Goal: Information Seeking & Learning: Compare options

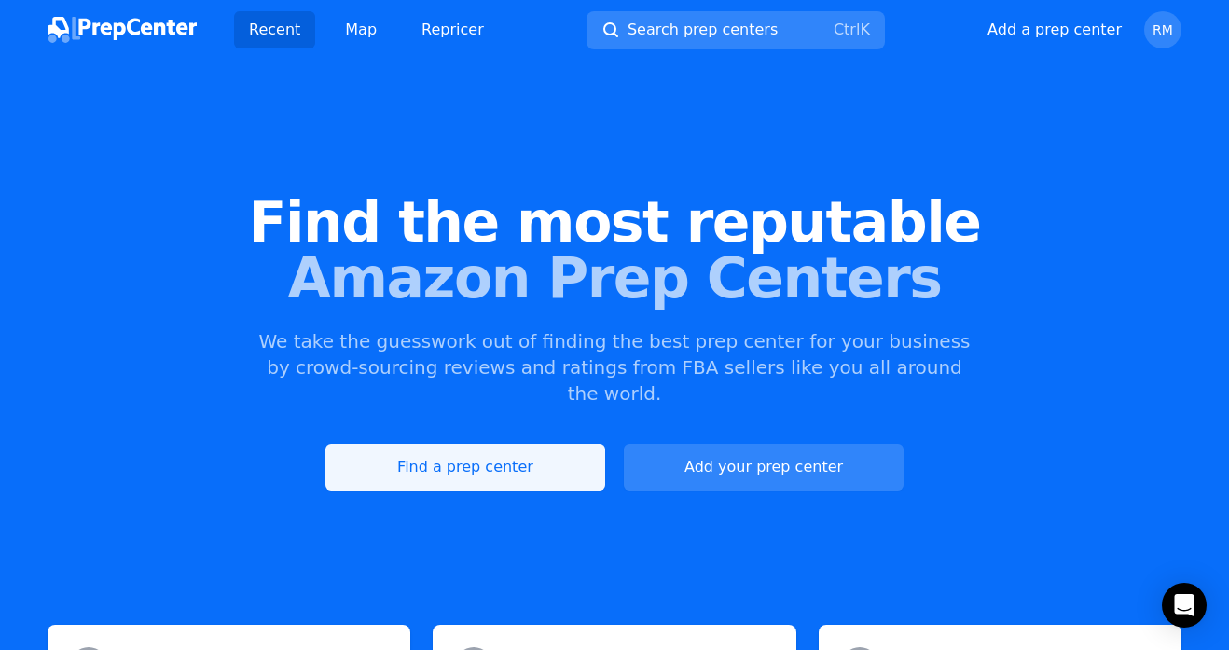
click at [493, 445] on link "Find a prep center" at bounding box center [465, 467] width 280 height 47
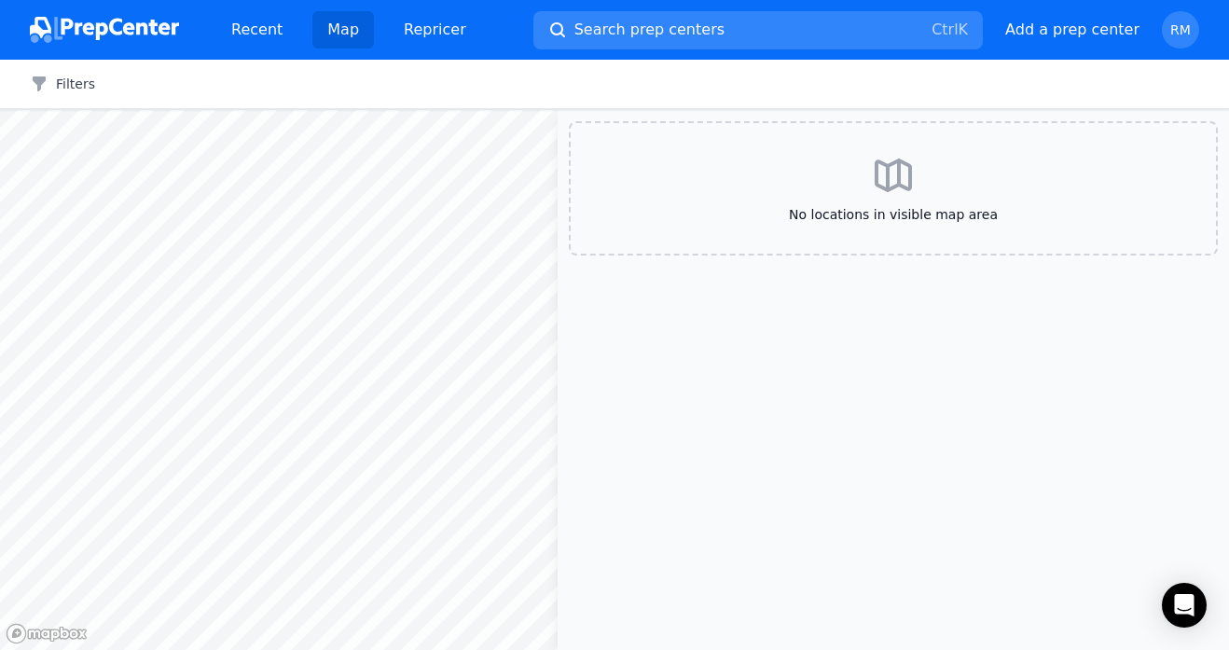
click at [66, 79] on button "Filters" at bounding box center [62, 84] width 65 height 19
click at [36, 77] on icon "button" at bounding box center [39, 83] width 13 height 15
click at [60, 81] on button "Filters" at bounding box center [62, 84] width 65 height 19
click at [37, 82] on icon "button" at bounding box center [39, 83] width 13 height 15
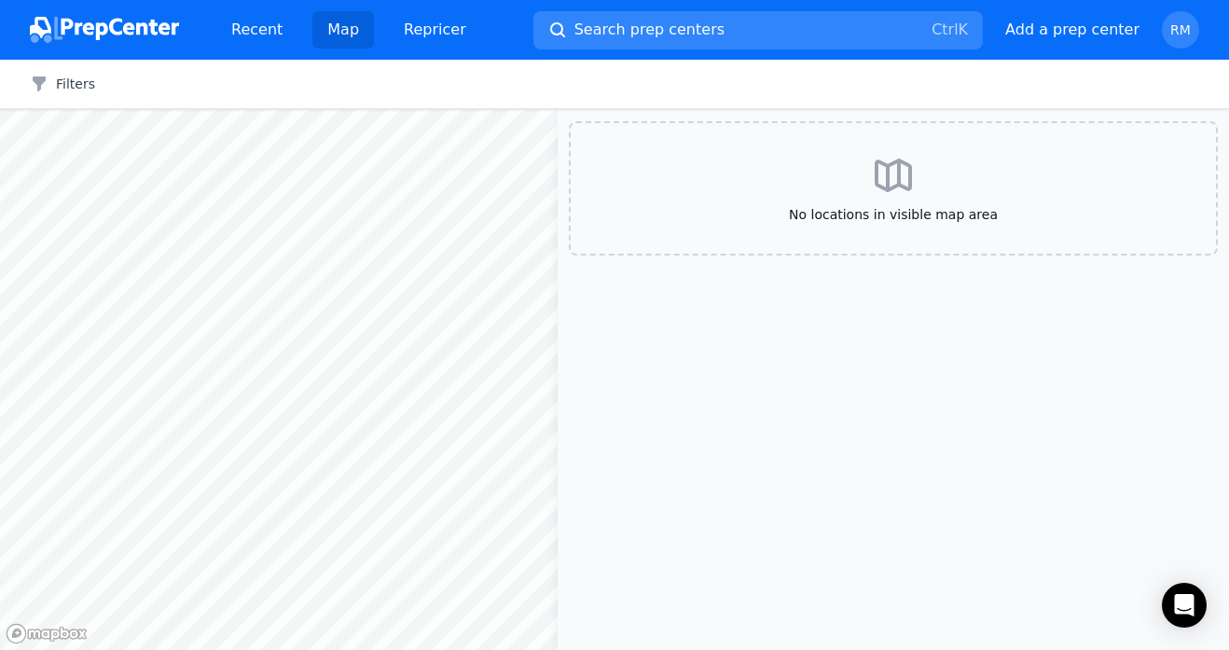
click at [37, 82] on icon "button" at bounding box center [39, 83] width 13 height 15
click at [88, 85] on button "Filters" at bounding box center [62, 84] width 65 height 19
click at [69, 29] on img at bounding box center [104, 30] width 149 height 26
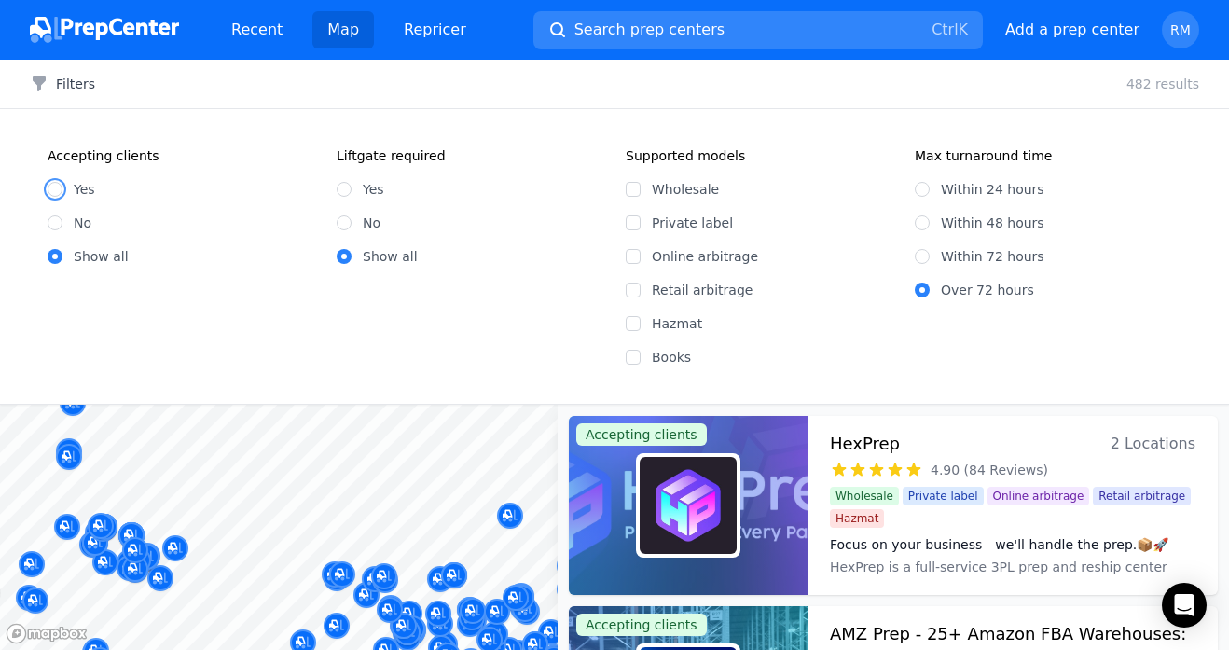
click at [57, 190] on input "Yes" at bounding box center [55, 189] width 15 height 15
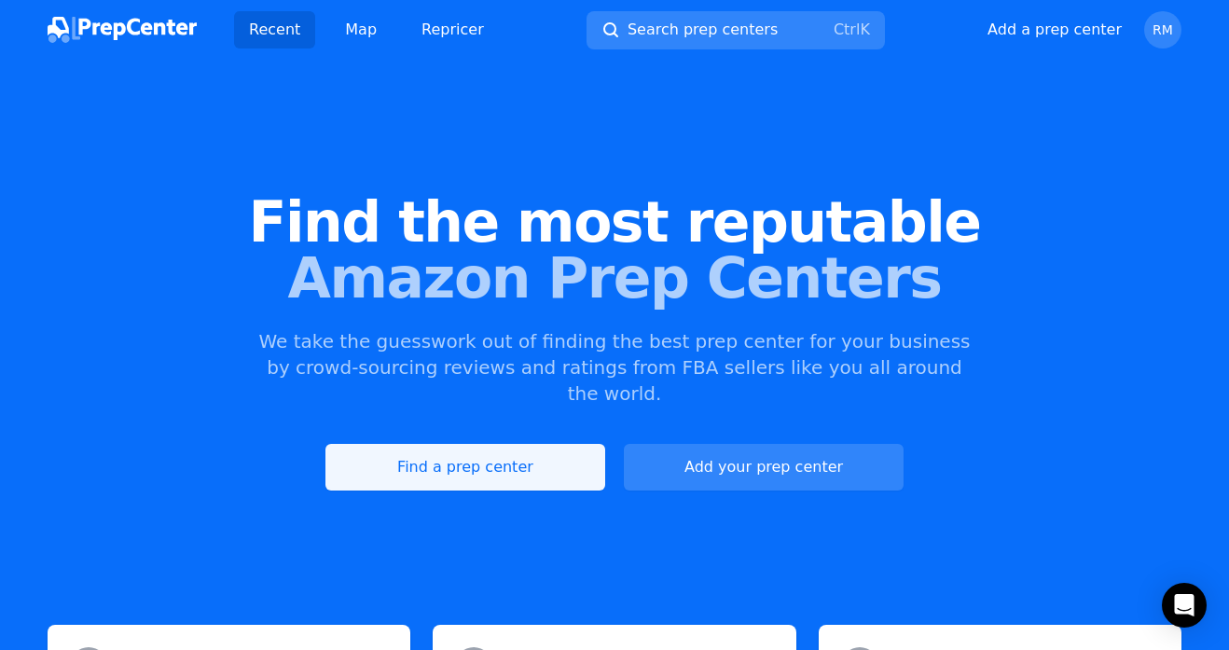
click at [460, 444] on link "Find a prep center" at bounding box center [465, 467] width 280 height 47
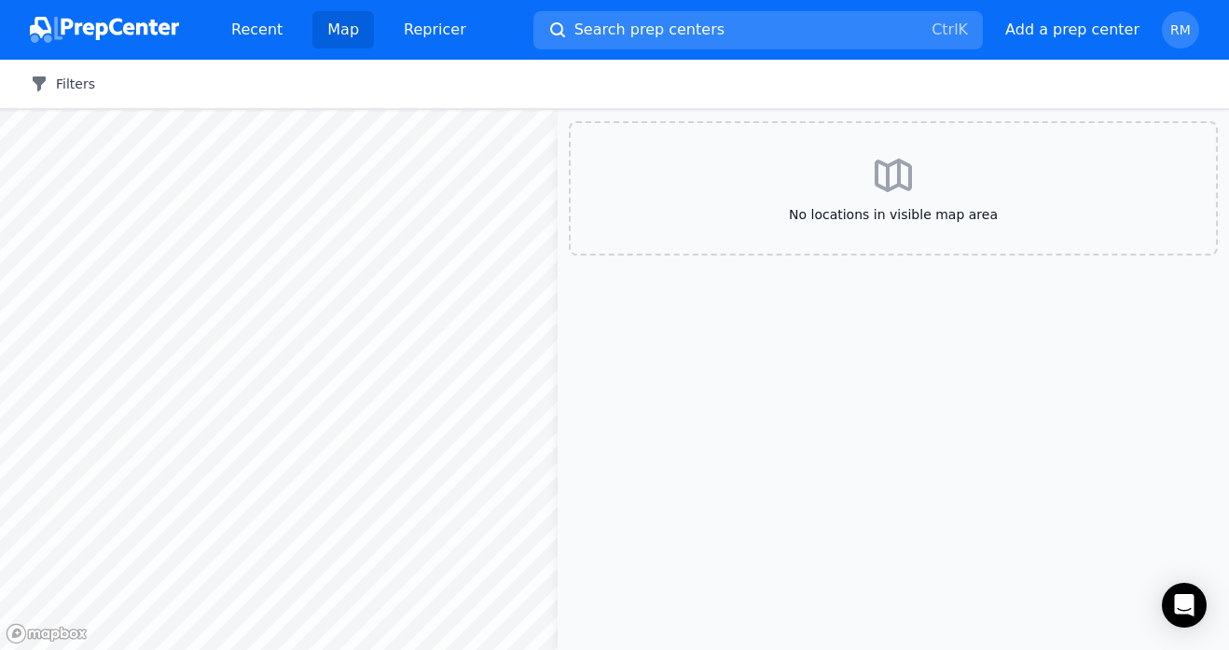
click at [68, 87] on button "Filters" at bounding box center [62, 84] width 65 height 19
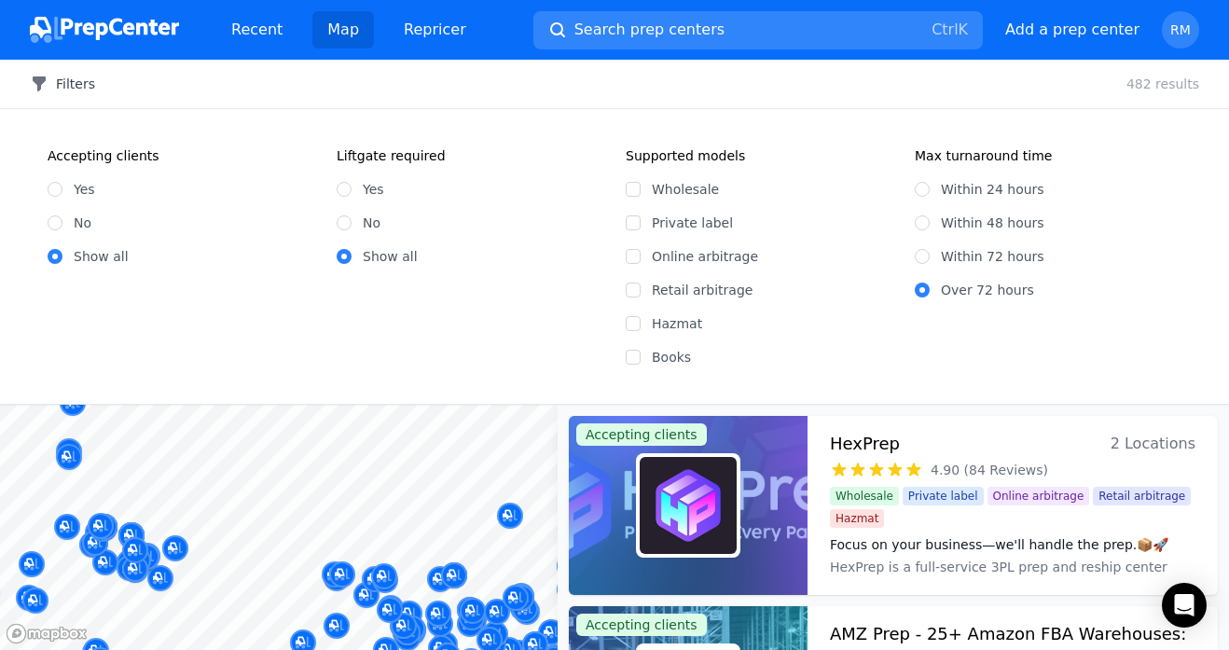
click at [39, 84] on icon "button" at bounding box center [39, 83] width 13 height 15
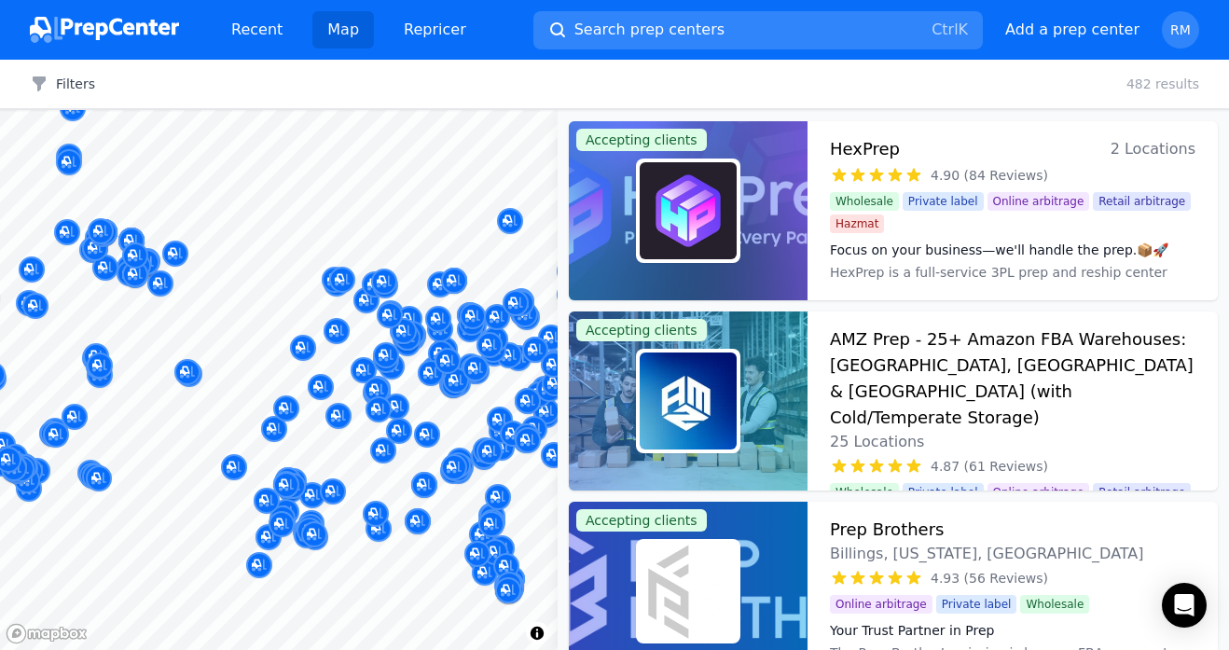
click at [872, 156] on h3 "HexPrep" at bounding box center [865, 149] width 70 height 26
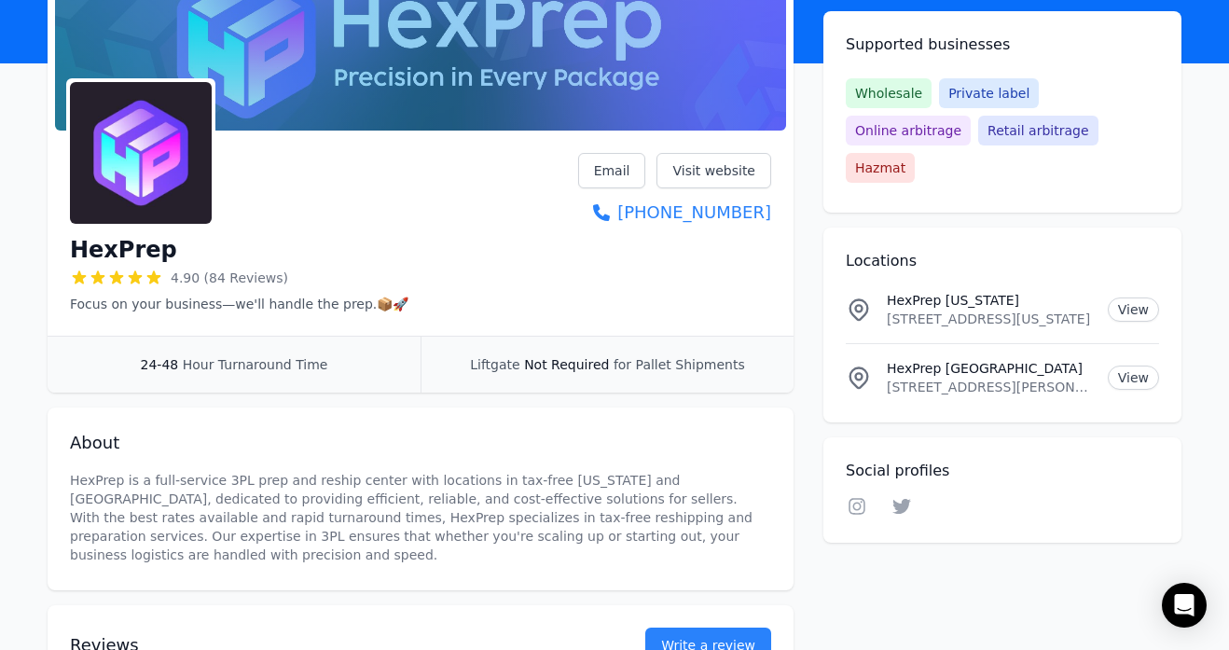
scroll to position [77, 0]
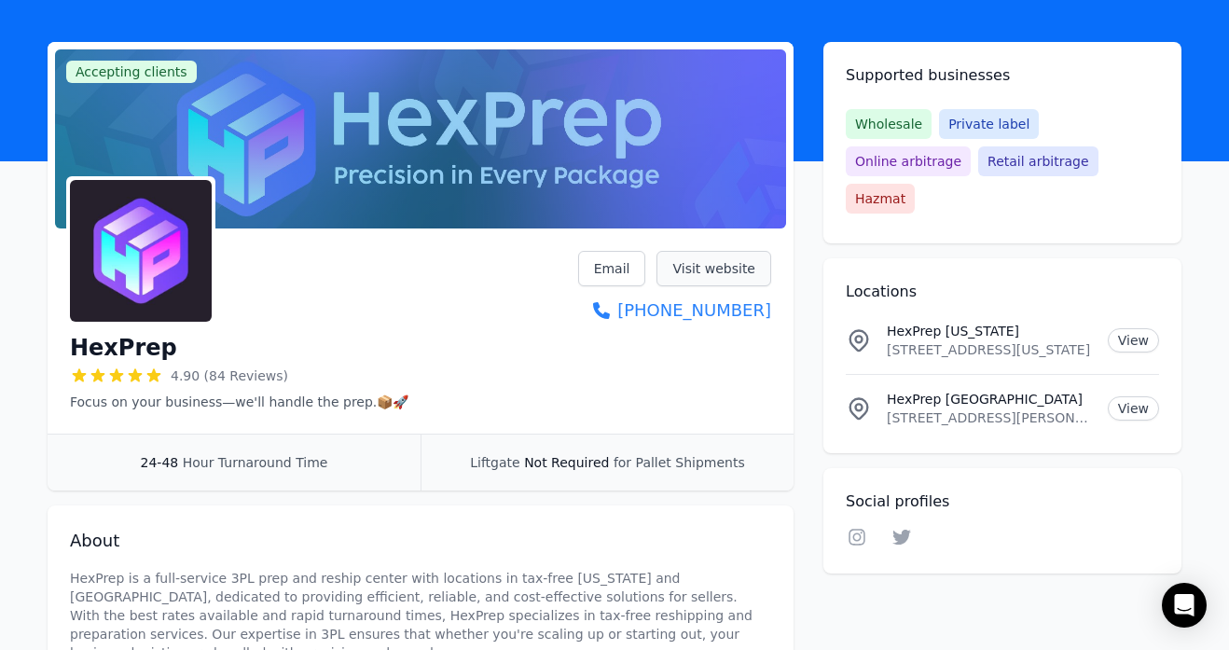
click at [740, 261] on link "Visit website" at bounding box center [713, 268] width 115 height 35
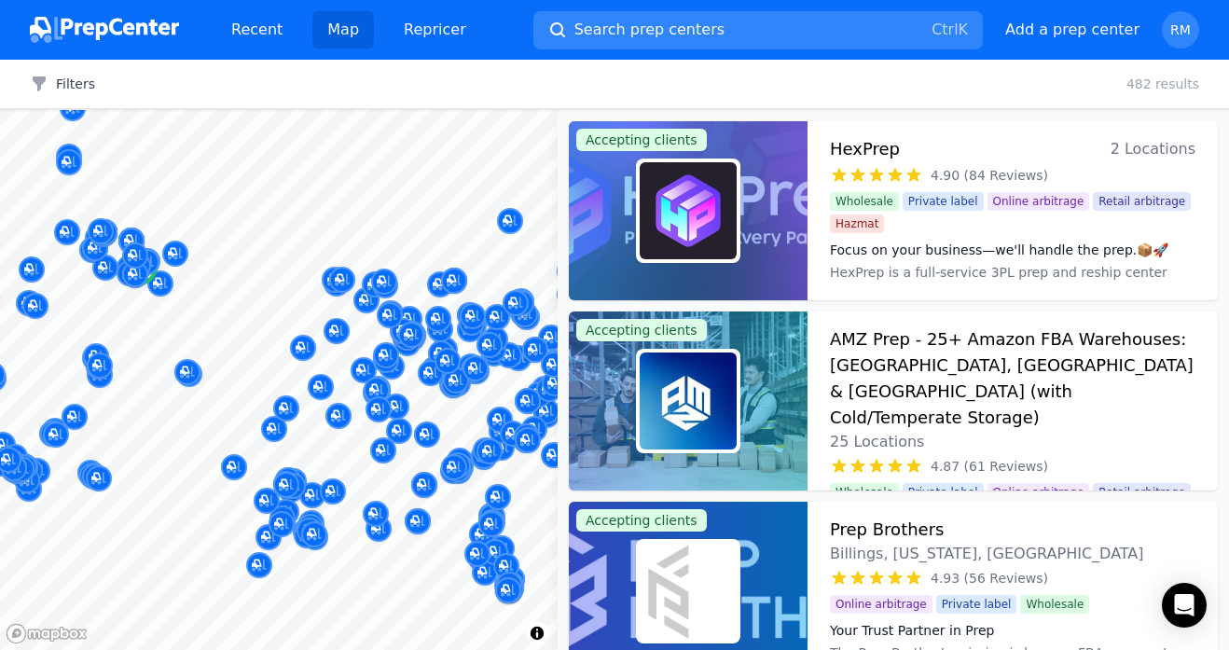
click at [878, 529] on h3 "Prep Brothers" at bounding box center [887, 529] width 114 height 26
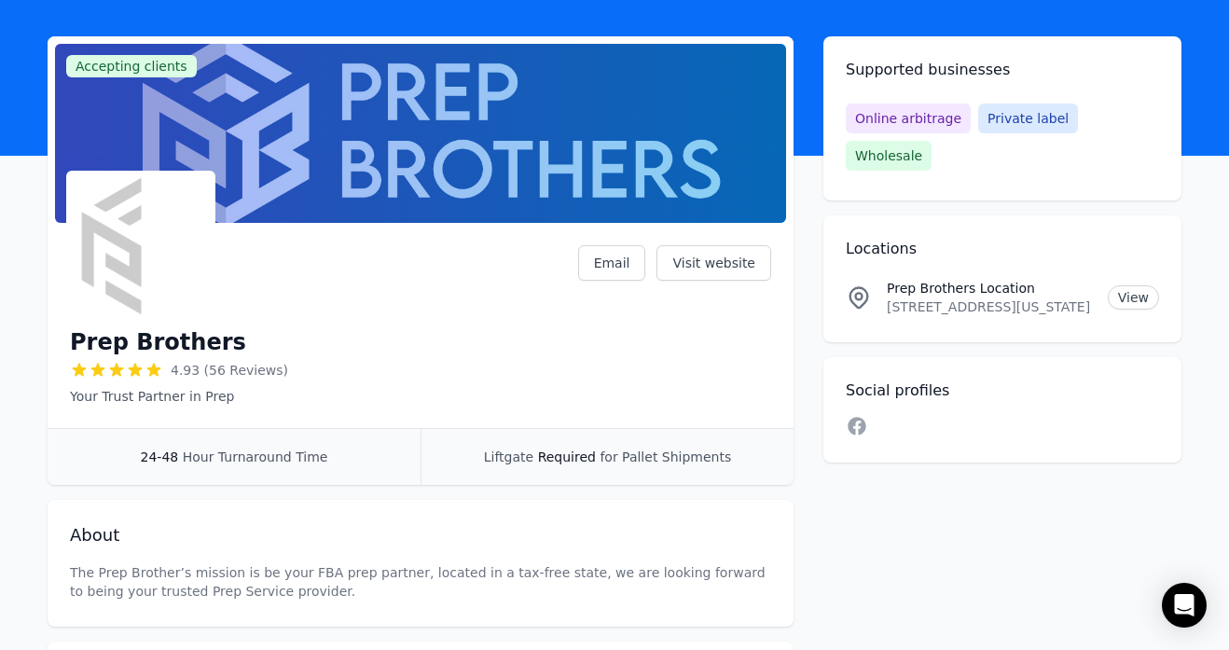
scroll to position [65, 0]
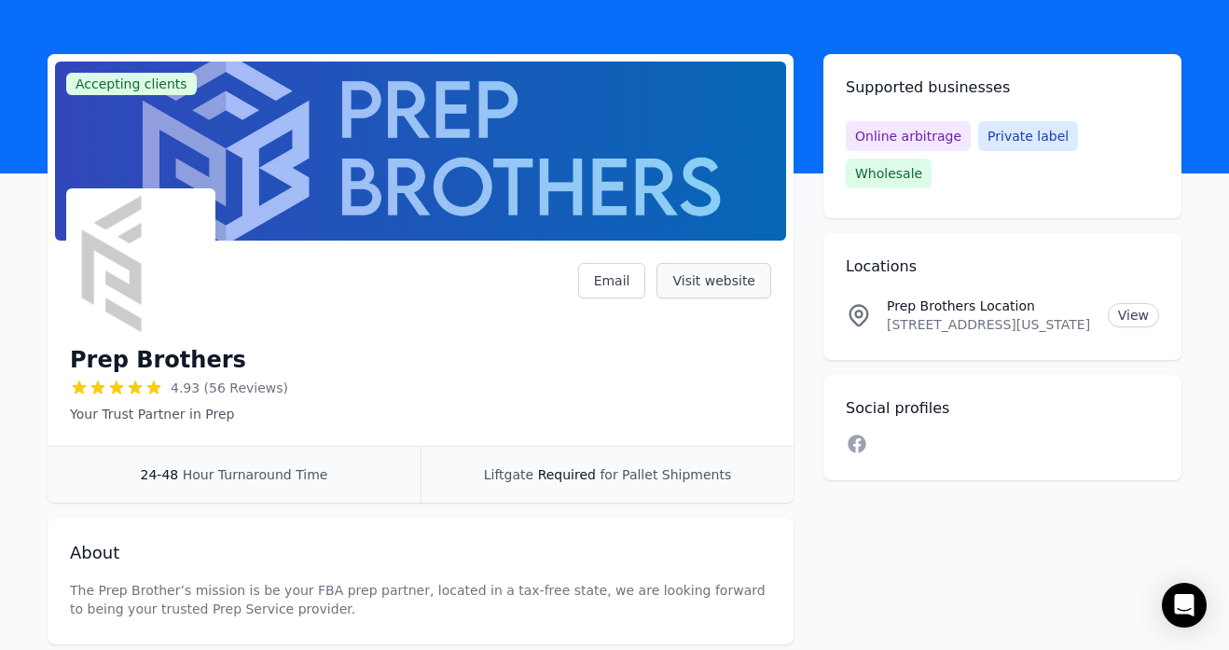
click at [720, 281] on link "Visit website" at bounding box center [713, 280] width 115 height 35
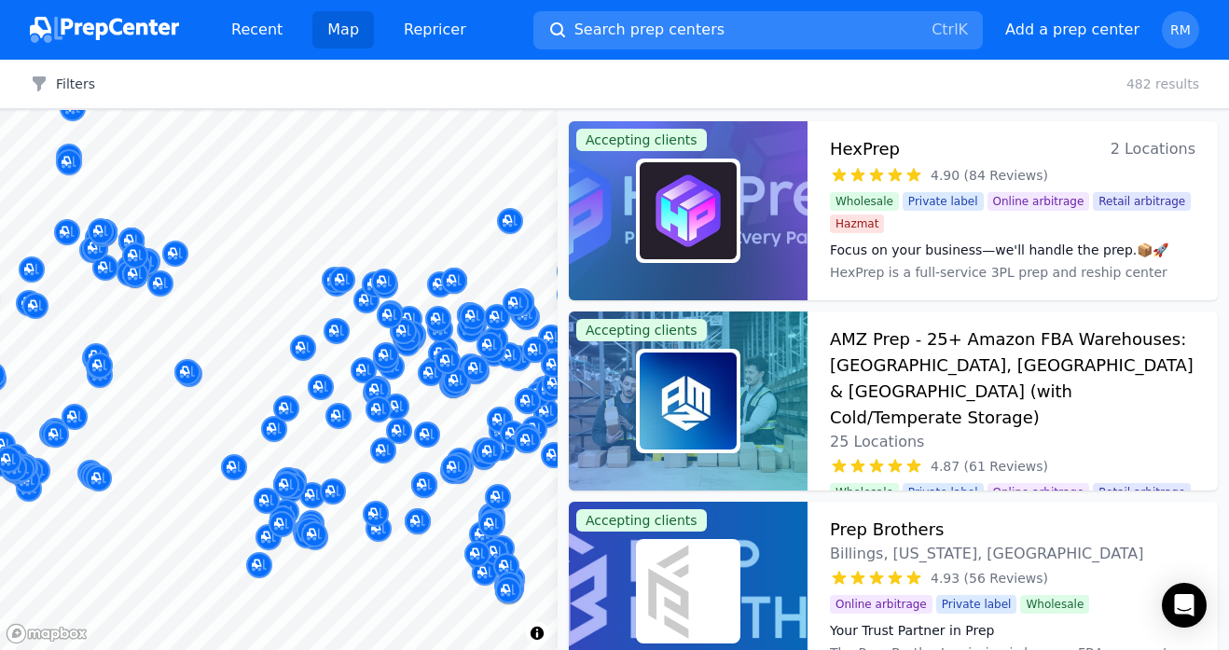
click at [920, 350] on h3 "AMZ Prep - 25+ Amazon FBA Warehouses: [GEOGRAPHIC_DATA], [GEOGRAPHIC_DATA] & [G…" at bounding box center [1012, 378] width 365 height 104
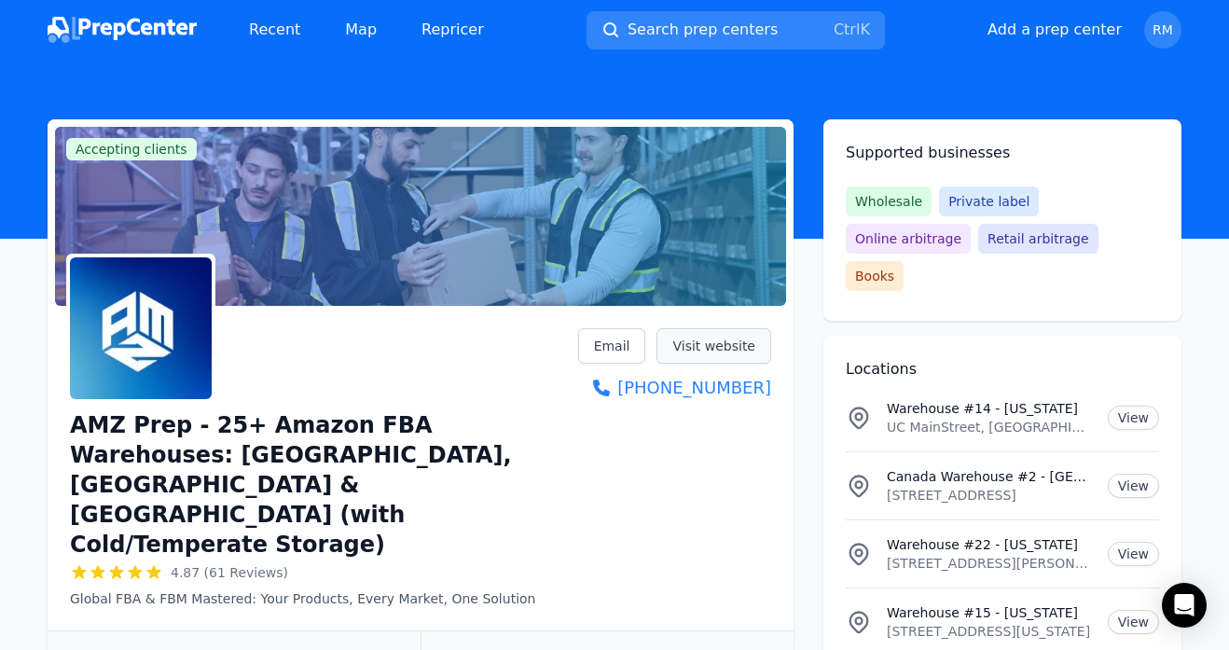
click at [733, 343] on link "Visit website" at bounding box center [713, 345] width 115 height 35
